Goal: Information Seeking & Learning: Learn about a topic

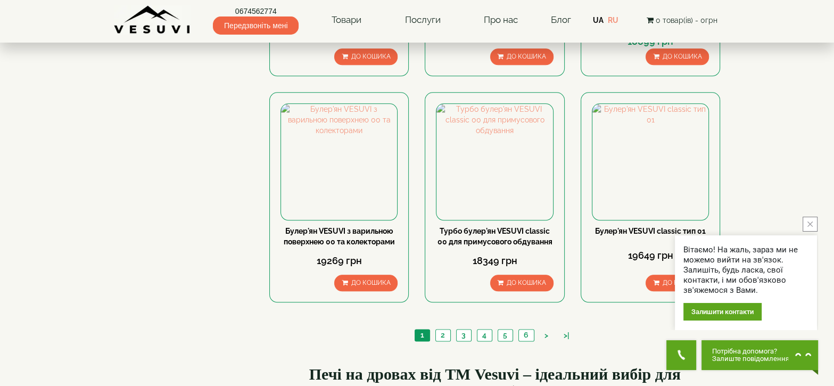
scroll to position [1162, 0]
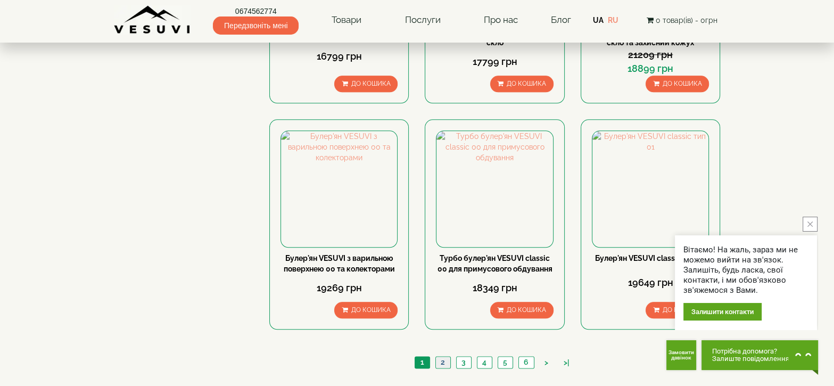
click at [443, 356] on link "2" at bounding box center [442, 361] width 15 height 11
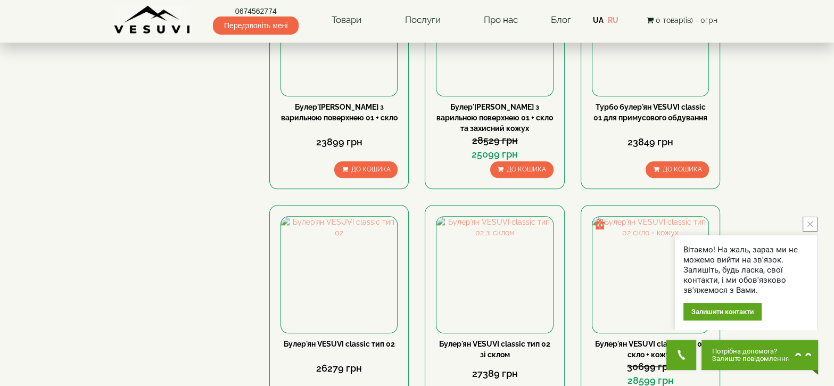
scroll to position [1073, 0]
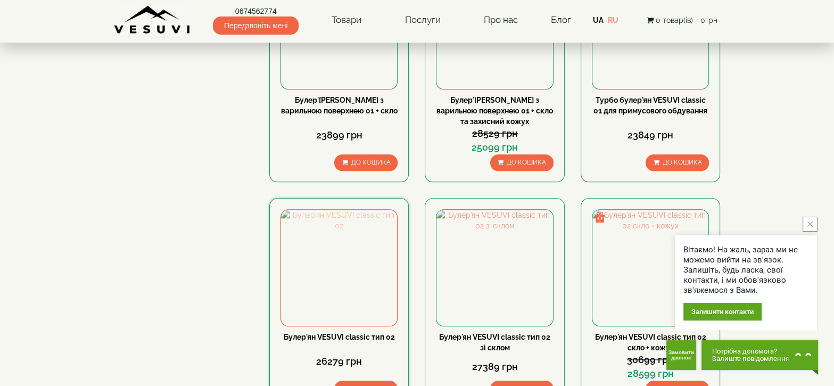
click at [335, 228] on img at bounding box center [339, 268] width 116 height 116
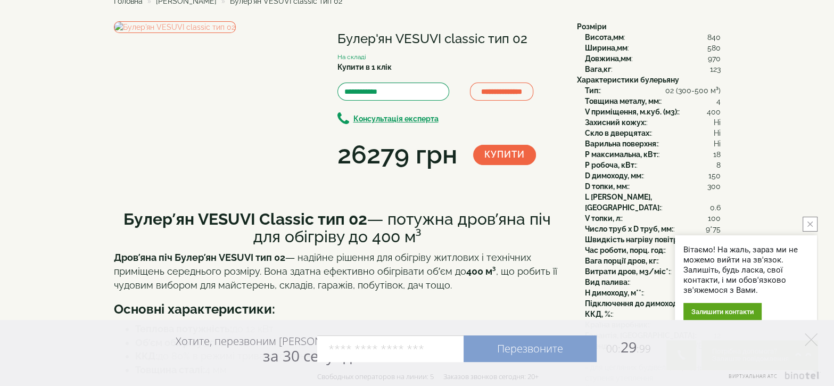
scroll to position [39, 0]
